Goal: Book appointment/travel/reservation

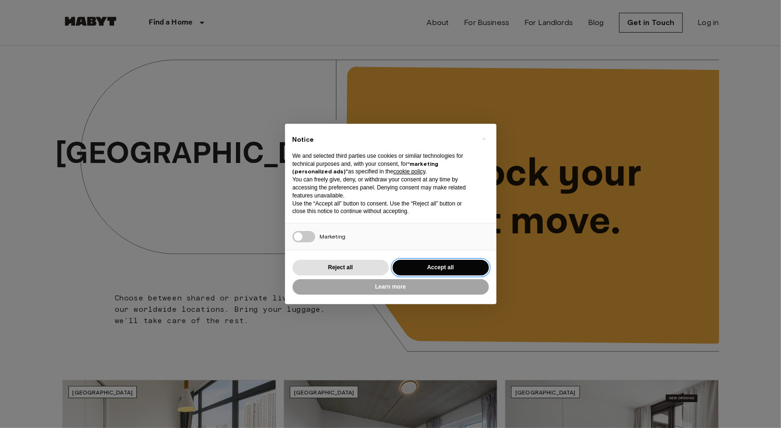
click at [443, 264] on button "Accept all" at bounding box center [441, 268] width 96 height 16
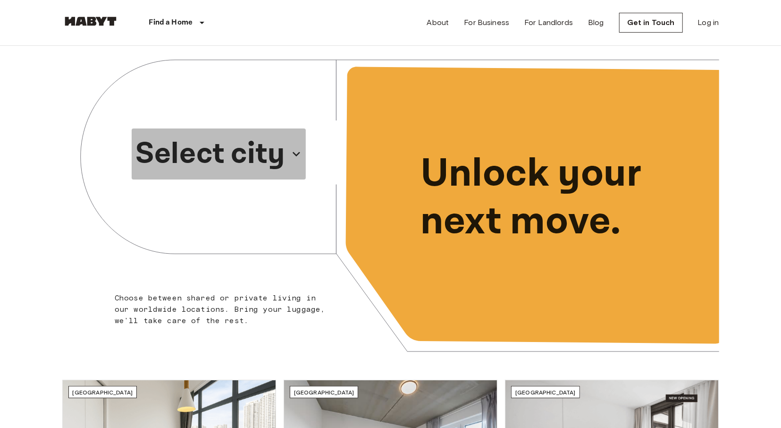
click at [304, 146] on icon "button" at bounding box center [296, 153] width 15 height 15
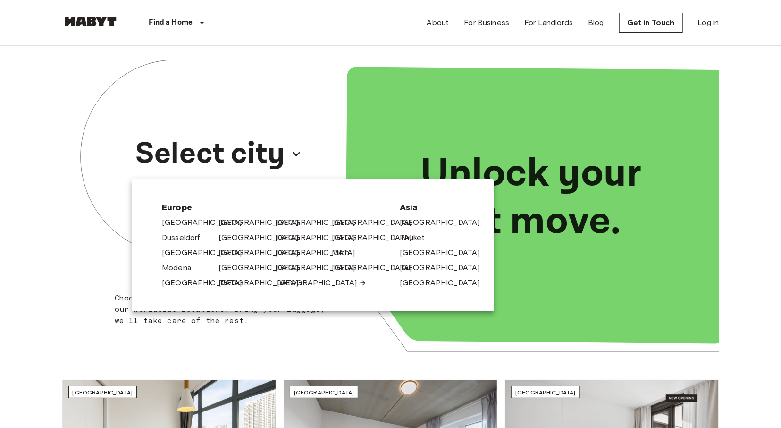
click at [287, 286] on link "[GEOGRAPHIC_DATA]" at bounding box center [322, 282] width 90 height 11
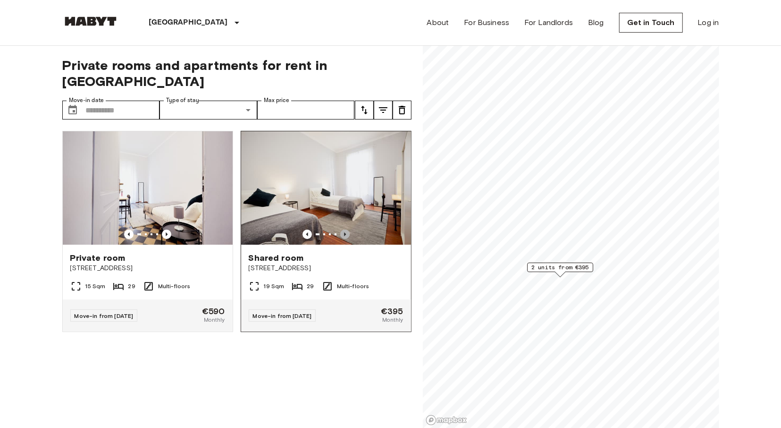
click at [347, 229] on icon "Previous image" at bounding box center [344, 233] width 9 height 9
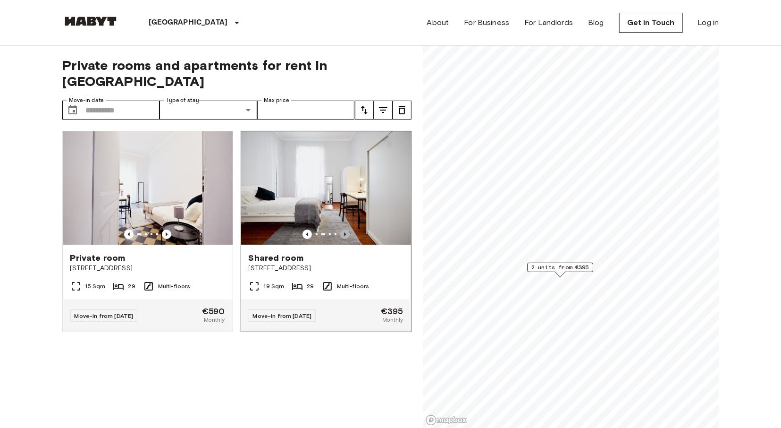
click at [347, 229] on icon "Previous image" at bounding box center [344, 233] width 9 height 9
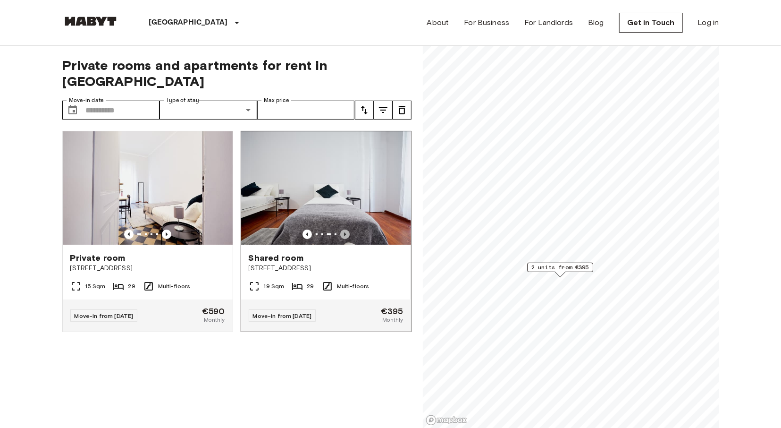
click at [347, 229] on icon "Previous image" at bounding box center [344, 233] width 9 height 9
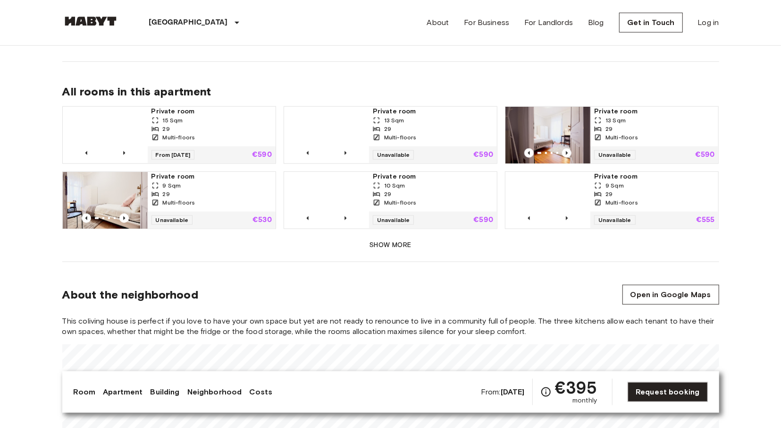
scroll to position [641, 0]
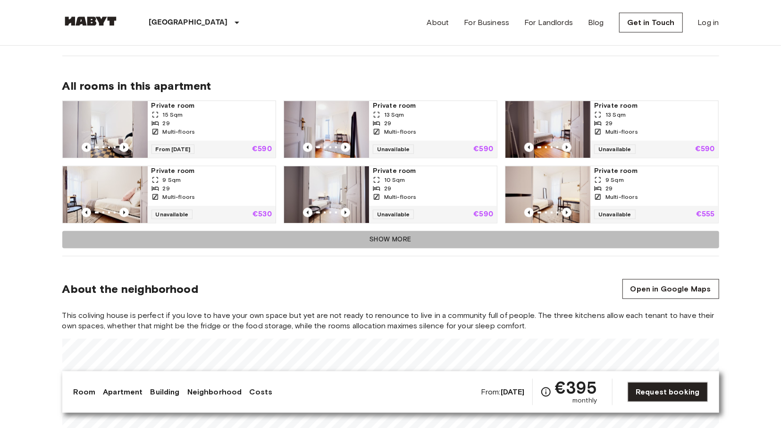
click at [390, 239] on button "Show more" at bounding box center [390, 239] width 657 height 17
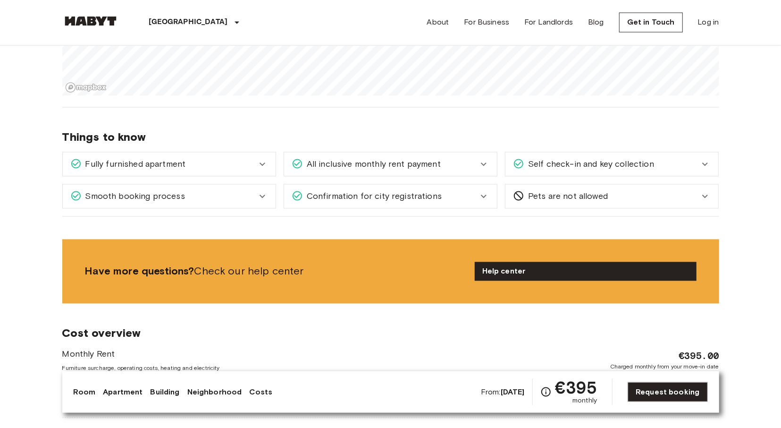
scroll to position [1148, 0]
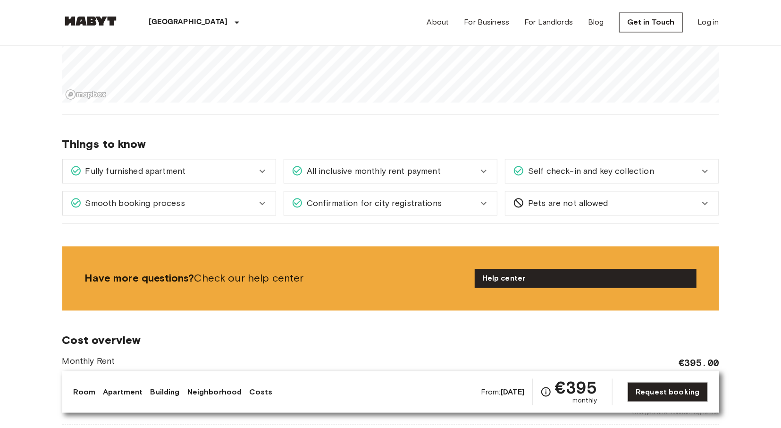
click at [264, 177] on div "Fully furnished apartment" at bounding box center [169, 172] width 213 height 24
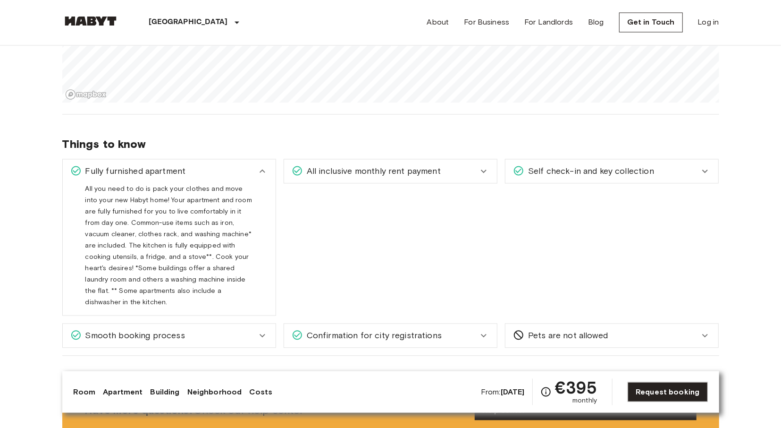
click at [489, 330] on icon at bounding box center [483, 335] width 11 height 11
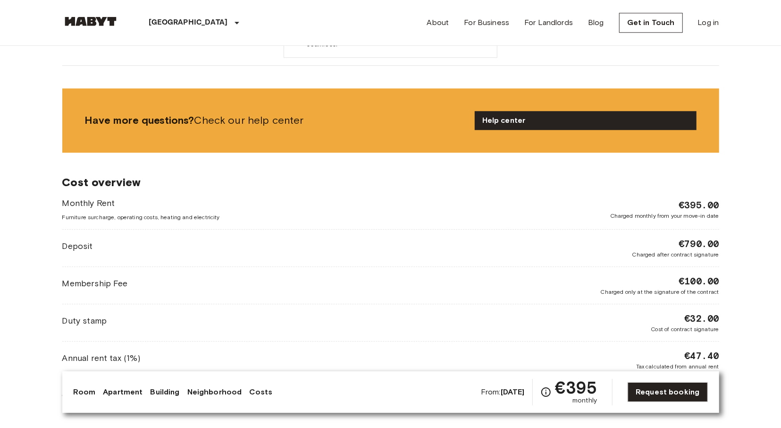
scroll to position [1585, 0]
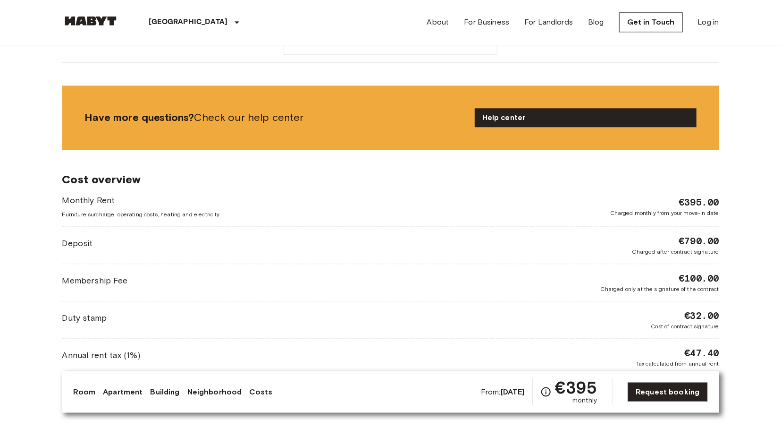
click at [714, 272] on span "€100.00" at bounding box center [699, 278] width 40 height 13
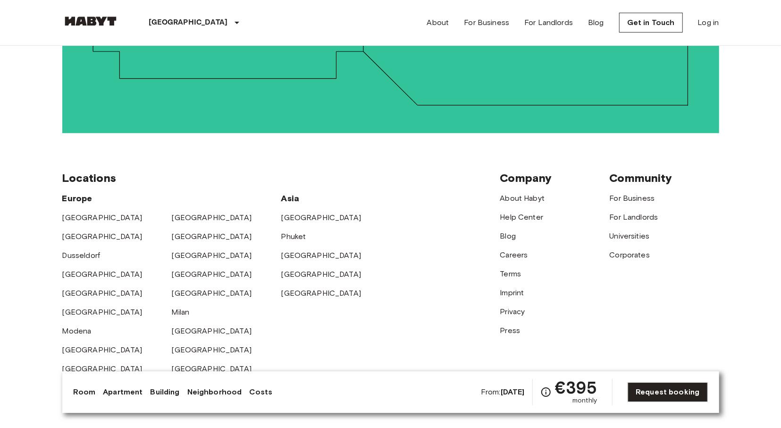
scroll to position [2710, 0]
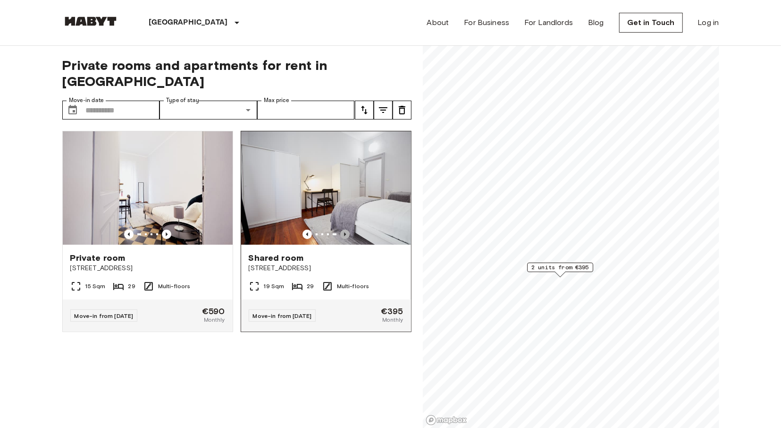
click at [344, 232] on icon "Previous image" at bounding box center [345, 234] width 2 height 4
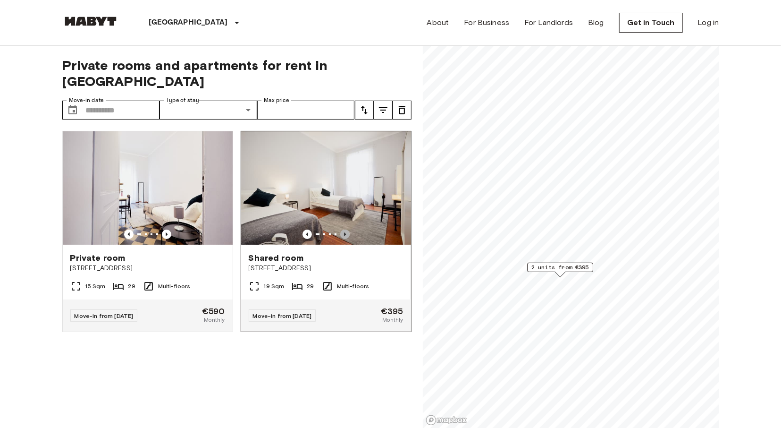
click at [344, 232] on icon "Previous image" at bounding box center [345, 234] width 2 height 4
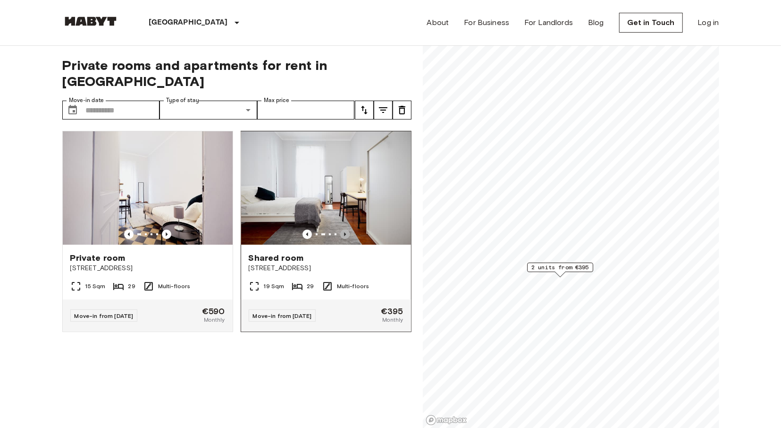
click at [344, 232] on icon "Previous image" at bounding box center [345, 234] width 2 height 4
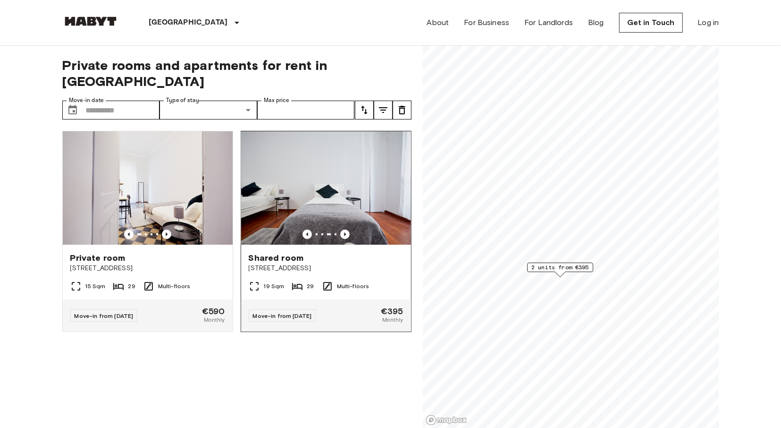
click at [290, 252] on span "Shared room" at bounding box center [276, 257] width 55 height 11
click at [110, 101] on input "Move-in date" at bounding box center [123, 110] width 74 height 19
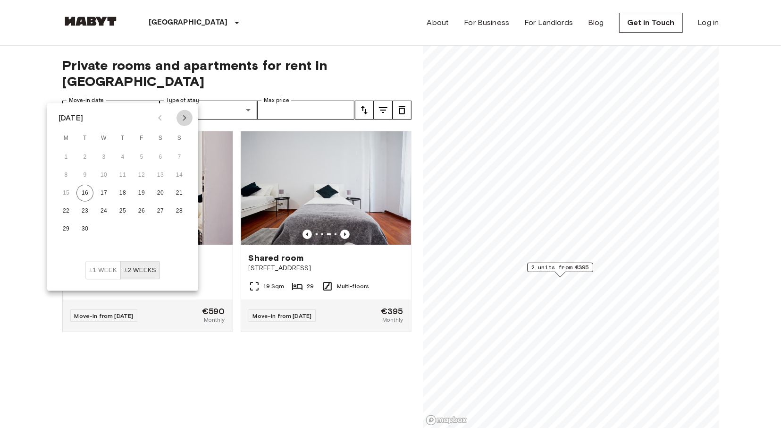
click at [186, 117] on icon "Next month" at bounding box center [184, 117] width 11 height 11
click at [188, 119] on icon "Next month" at bounding box center [184, 117] width 11 height 11
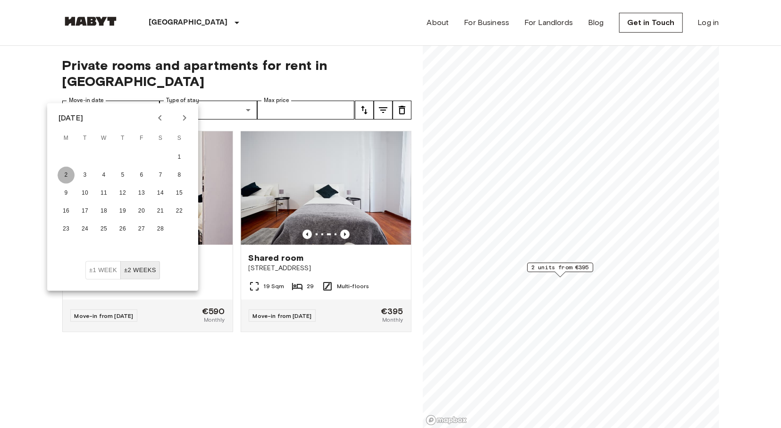
click at [66, 173] on button "2" at bounding box center [66, 175] width 17 height 17
type input "**********"
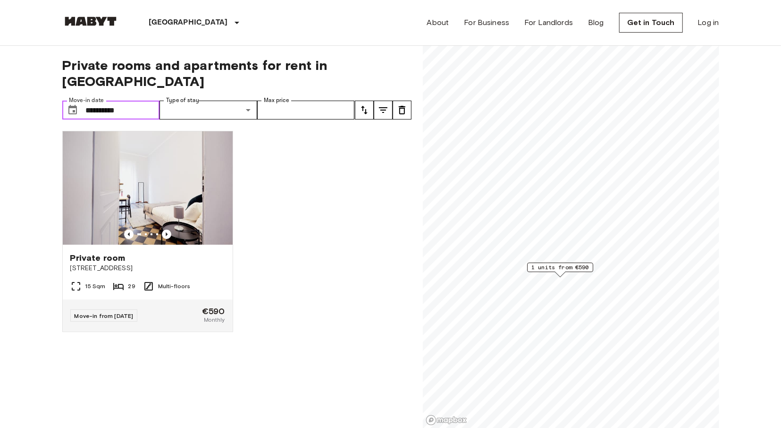
click at [128, 101] on input "**********" at bounding box center [123, 110] width 74 height 19
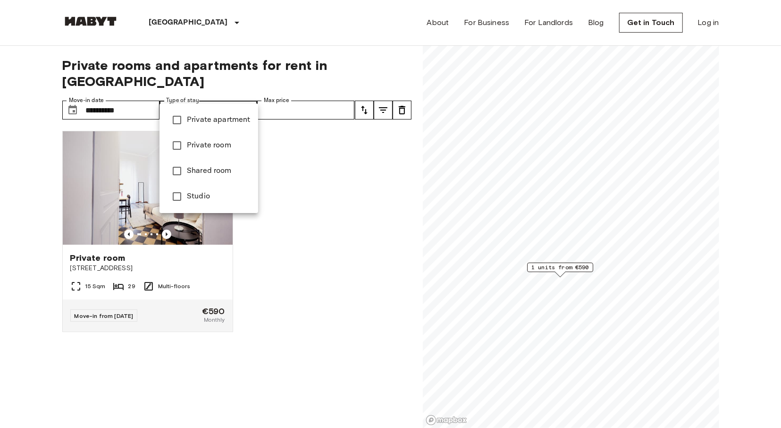
click at [186, 159] on li "Shared room" at bounding box center [209, 170] width 99 height 25
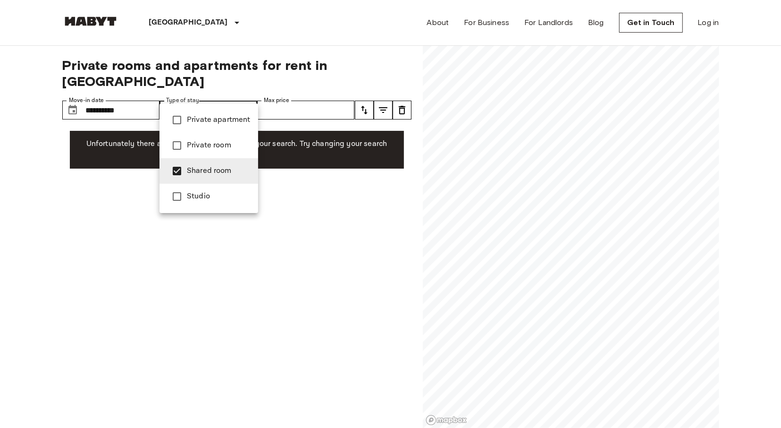
type input "**********"
click at [120, 185] on div at bounding box center [390, 214] width 781 height 428
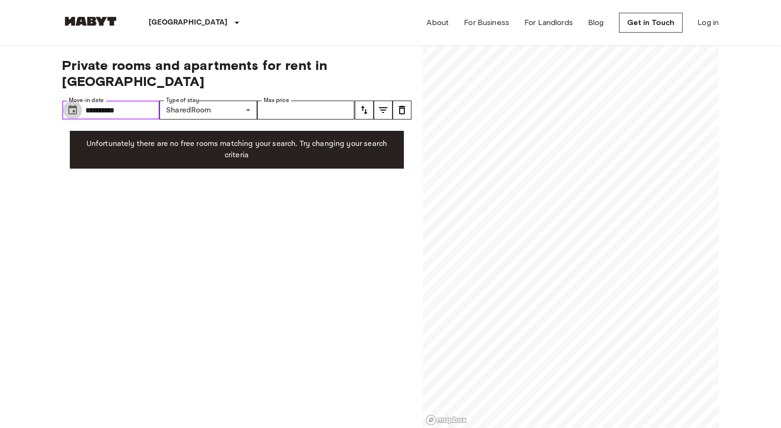
click at [71, 104] on icon "Choose date, selected date is 2 Feb 2026" at bounding box center [72, 109] width 11 height 11
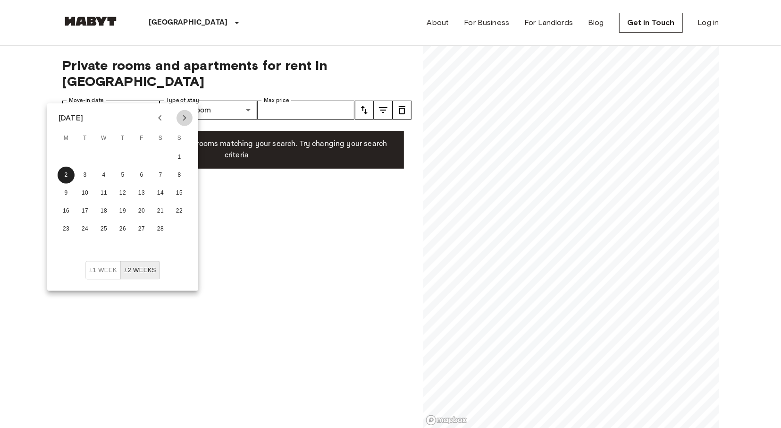
click at [188, 120] on icon "Next month" at bounding box center [184, 117] width 11 height 11
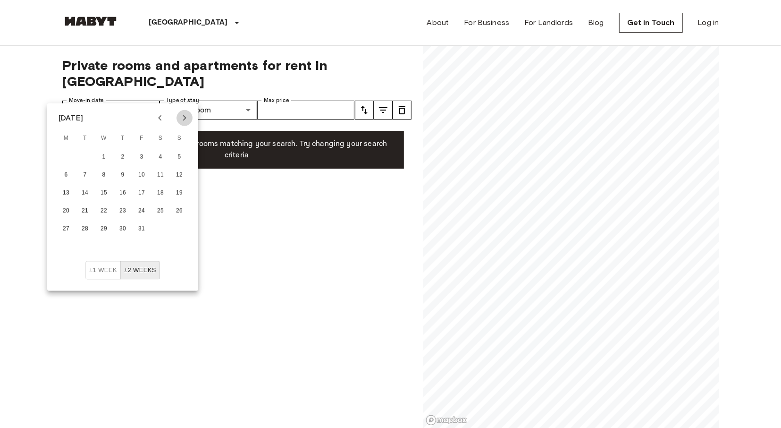
click at [188, 120] on icon "Next month" at bounding box center [184, 117] width 11 height 11
click at [156, 123] on icon "Previous month" at bounding box center [159, 117] width 11 height 11
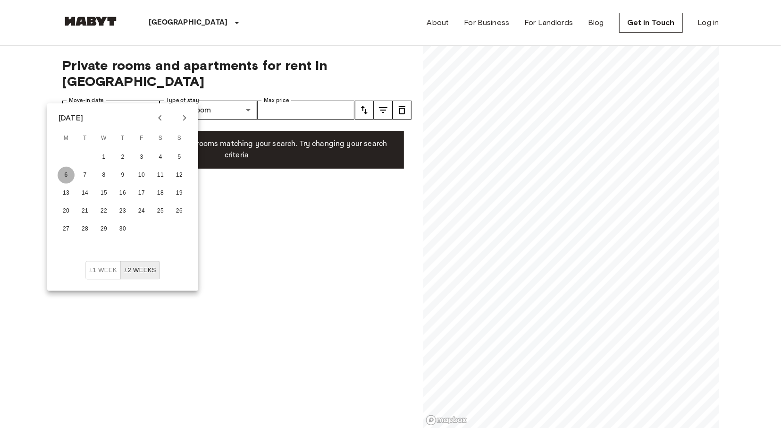
click at [64, 174] on button "6" at bounding box center [66, 175] width 17 height 17
type input "**********"
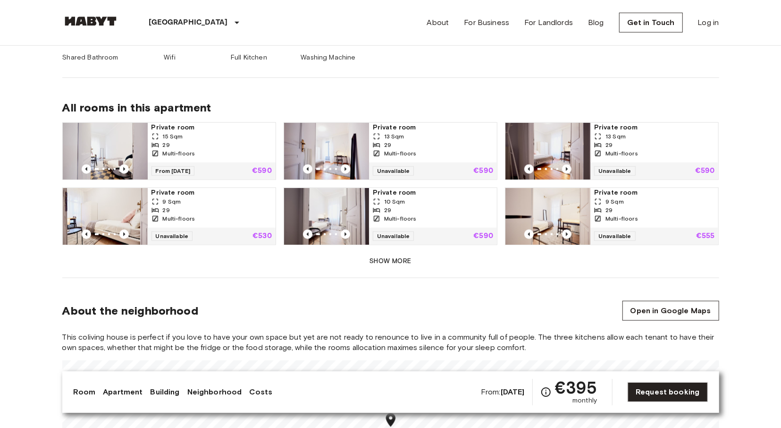
scroll to position [619, 0]
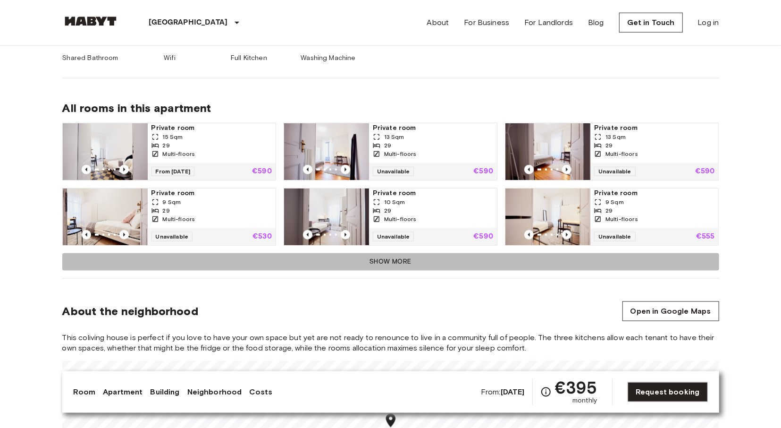
click at [395, 261] on button "Show more" at bounding box center [390, 261] width 657 height 17
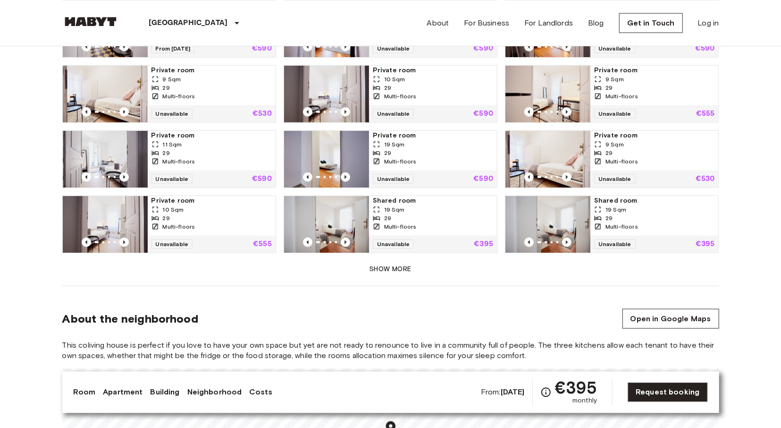
scroll to position [752, 0]
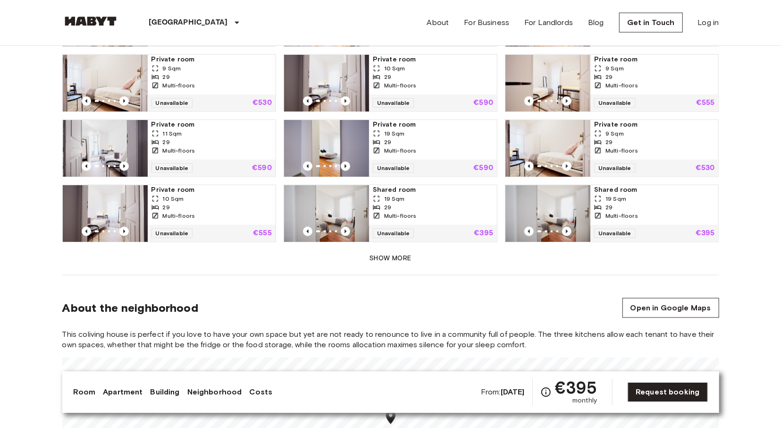
click at [405, 194] on div "19 Sqm" at bounding box center [433, 198] width 120 height 8
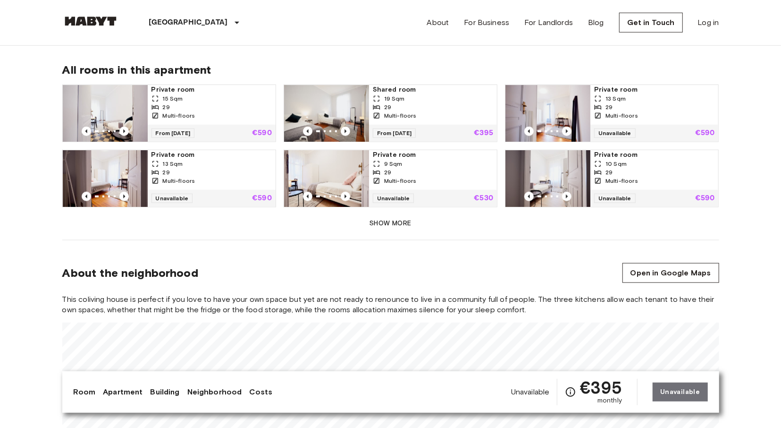
scroll to position [665, 0]
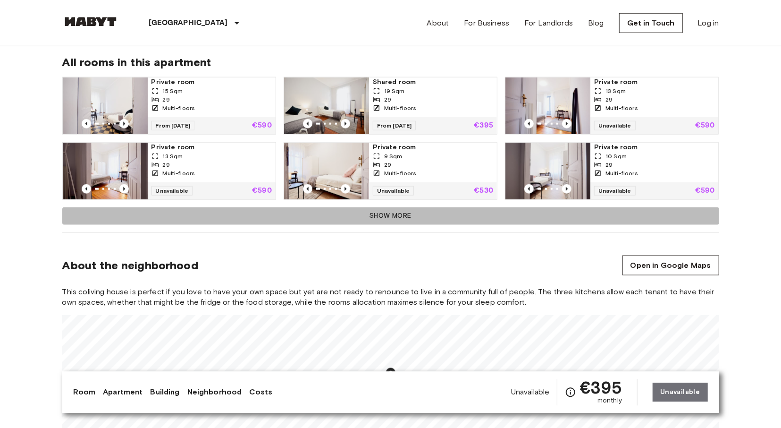
click at [404, 212] on button "Show more" at bounding box center [390, 215] width 657 height 17
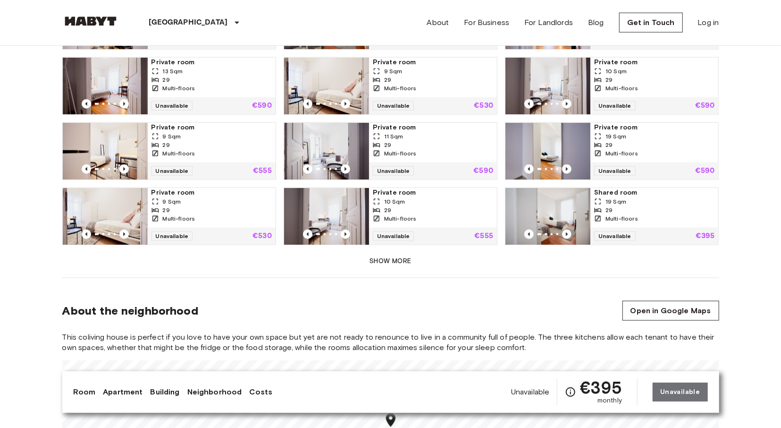
scroll to position [756, 0]
